Goal: Understand process/instructions: Learn how to perform a task or action

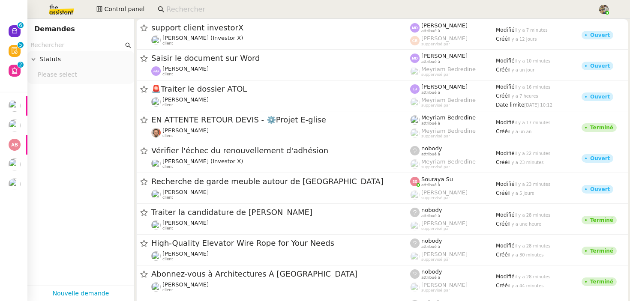
click at [194, 6] on input at bounding box center [377, 10] width 423 height 12
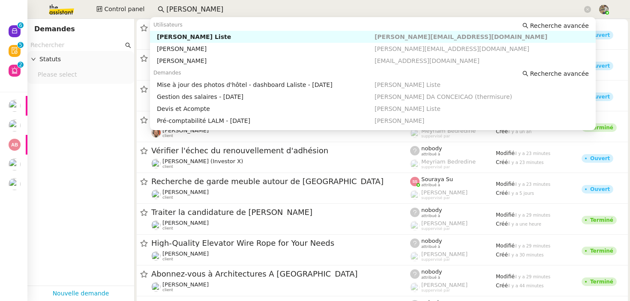
click at [188, 36] on div "[PERSON_NAME] Liste" at bounding box center [266, 37] width 218 height 8
type input "[PERSON_NAME]"
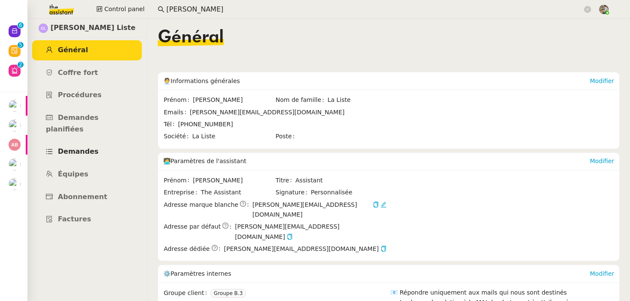
click at [81, 147] on span "Demandes" at bounding box center [78, 151] width 41 height 8
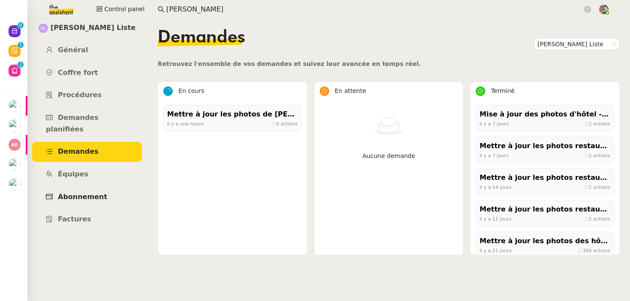
click at [96, 193] on span "Abonnement" at bounding box center [82, 197] width 49 height 8
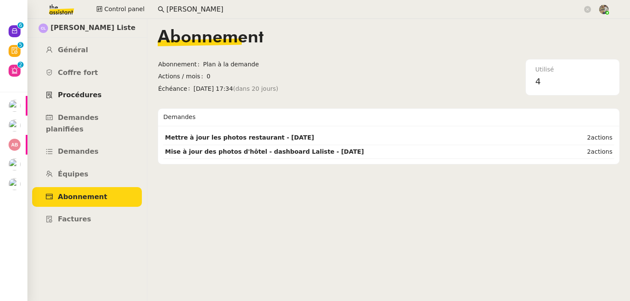
click at [81, 97] on span "Procédures" at bounding box center [80, 95] width 44 height 8
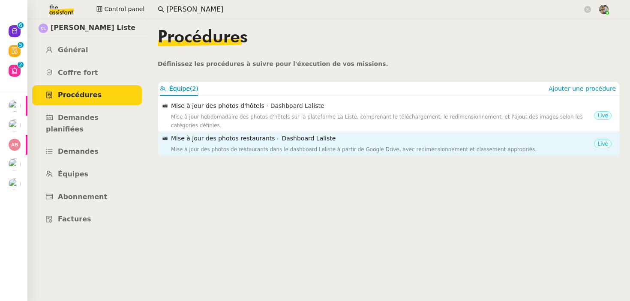
click at [231, 150] on div "Mise à jour des photos de restaurants dans le dashboard Laliste à partir de Goo…" at bounding box center [382, 149] width 423 height 9
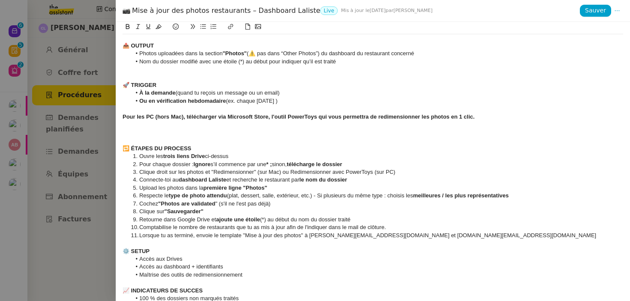
scroll to position [182, 0]
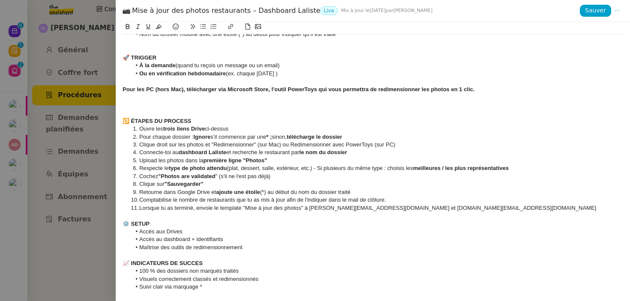
click at [77, 147] on div at bounding box center [315, 150] width 630 height 301
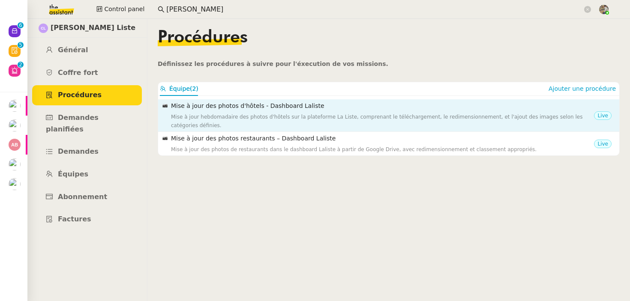
click at [276, 114] on div "Mise à jour hebdomadaire des photos d'hôtels sur la plateforme La Liste, compre…" at bounding box center [382, 121] width 423 height 17
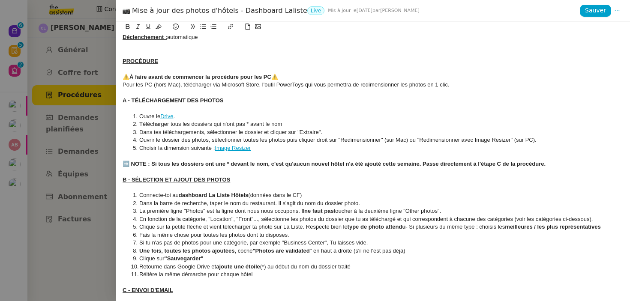
scroll to position [0, 0]
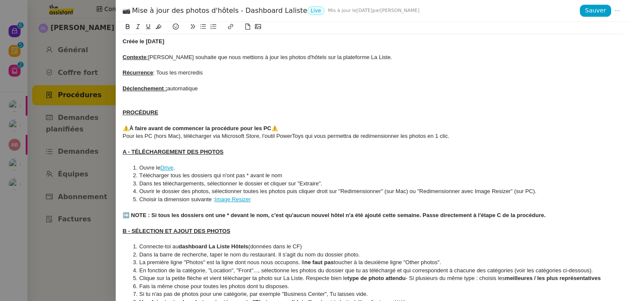
click at [168, 168] on link "Drive" at bounding box center [166, 168] width 13 height 6
click at [166, 184] on link "[URL][DOMAIN_NAME]" at bounding box center [146, 183] width 59 height 11
click at [73, 102] on div at bounding box center [315, 150] width 630 height 301
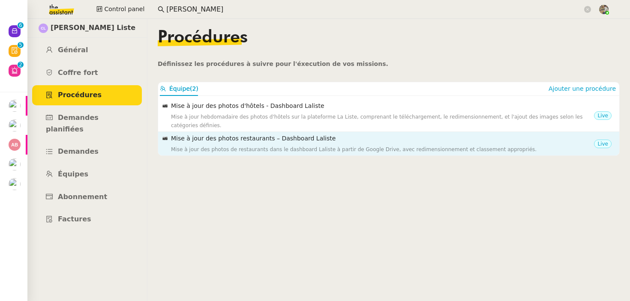
click at [229, 142] on h4 "Mise à jour des photos restaurants – Dashboard Laliste" at bounding box center [382, 139] width 423 height 10
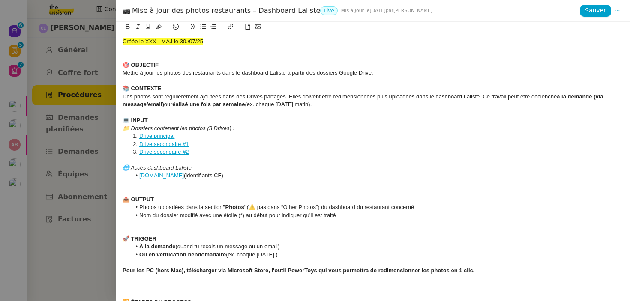
click at [160, 135] on link "Drive principal" at bounding box center [156, 136] width 35 height 6
click at [165, 151] on link "[URL][DOMAIN_NAME]" at bounding box center [135, 152] width 59 height 11
click at [463, 66] on div "🎯 OBJECTIF" at bounding box center [373, 65] width 501 height 8
click at [156, 136] on link "Drive principal" at bounding box center [156, 136] width 35 height 6
click at [158, 152] on link "[URL][DOMAIN_NAME]" at bounding box center [135, 152] width 59 height 11
